Goal: Book appointment/travel/reservation

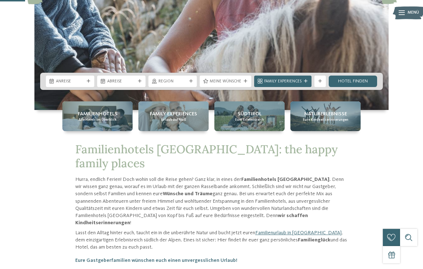
scroll to position [145, 0]
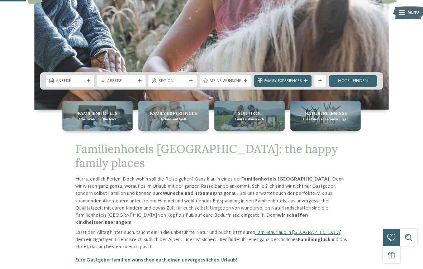
click at [58, 84] on span "Anreise" at bounding box center [70, 82] width 28 height 6
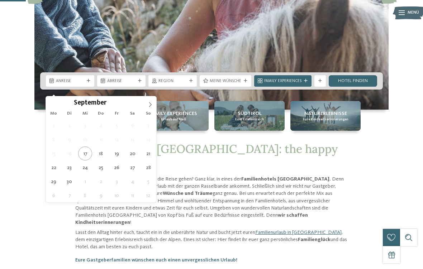
click at [148, 104] on icon at bounding box center [150, 104] width 5 height 5
click at [149, 105] on icon at bounding box center [150, 104] width 5 height 5
click at [150, 104] on icon at bounding box center [150, 104] width 5 height 5
click at [148, 105] on icon at bounding box center [150, 104] width 5 height 5
type input "****"
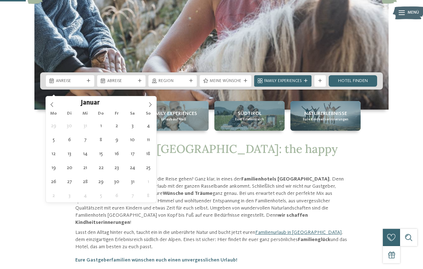
click at [152, 104] on icon at bounding box center [150, 104] width 5 height 5
click at [151, 104] on icon at bounding box center [150, 104] width 5 height 5
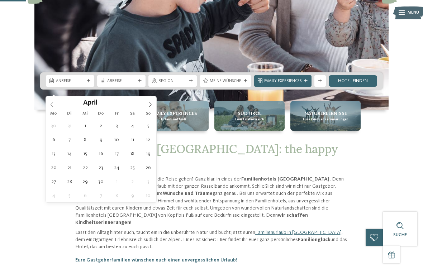
click at [152, 106] on icon at bounding box center [150, 104] width 5 height 5
click at [152, 105] on icon at bounding box center [150, 104] width 5 height 5
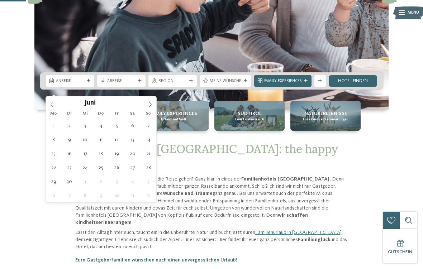
type div "[DATE]"
type input "****"
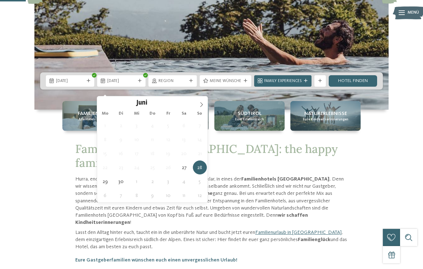
click at [203, 108] on span at bounding box center [201, 102] width 12 height 12
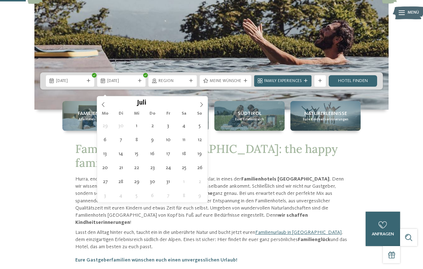
type div "[DATE]"
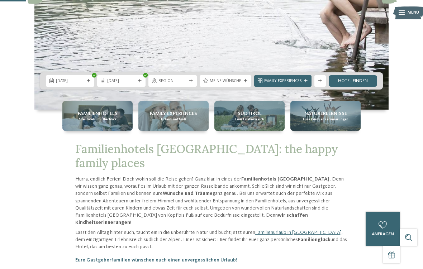
click at [358, 87] on link "Hotel finden" at bounding box center [353, 80] width 48 height 11
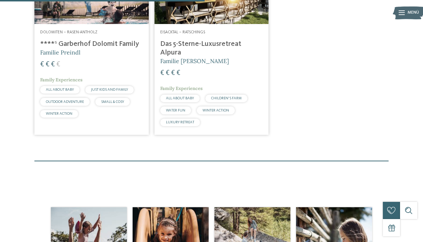
scroll to position [227, 0]
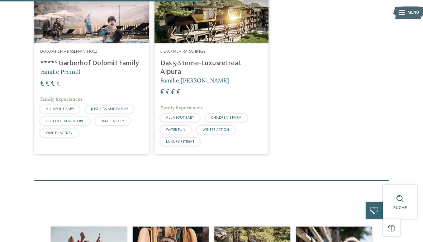
click at [72, 32] on img at bounding box center [91, 11] width 114 height 64
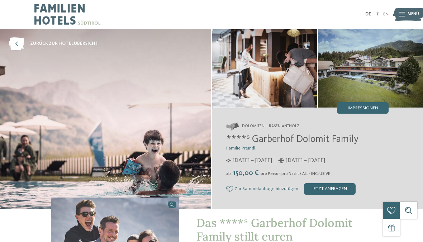
click at [290, 79] on img at bounding box center [264, 68] width 105 height 79
